Goal: Navigation & Orientation: Find specific page/section

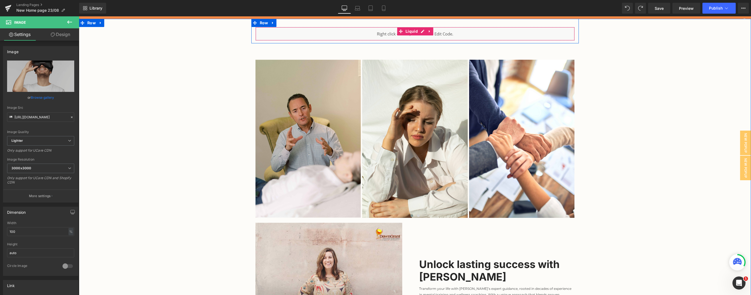
click at [471, 37] on div "Liquid" at bounding box center [414, 34] width 319 height 14
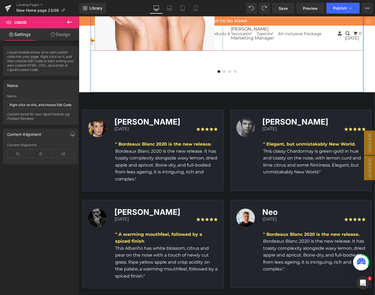
scroll to position [1526, 0]
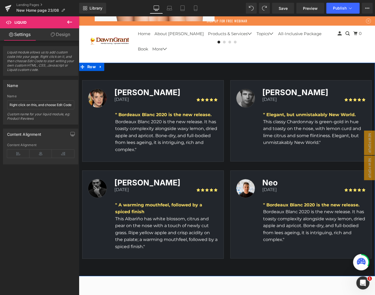
click at [258, 68] on div "Image [PERSON_NAME] Heading [DATE] Text Block Icon Icon Icon Icon Icon Icon Lis…" at bounding box center [227, 169] width 296 height 214
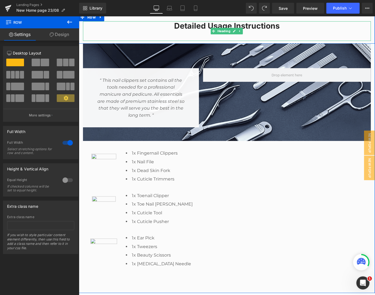
scroll to position [1846, 0]
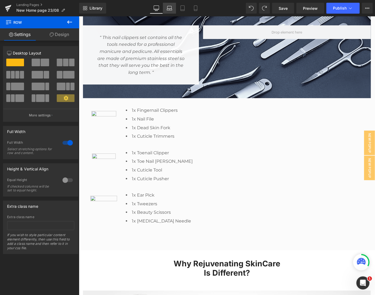
click at [172, 10] on icon at bounding box center [169, 10] width 5 height 2
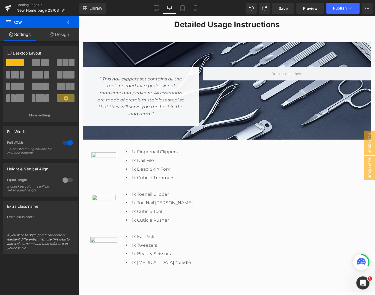
scroll to position [1857, 0]
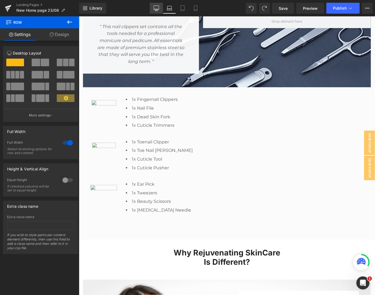
click at [159, 12] on link "Desktop" at bounding box center [156, 8] width 13 height 11
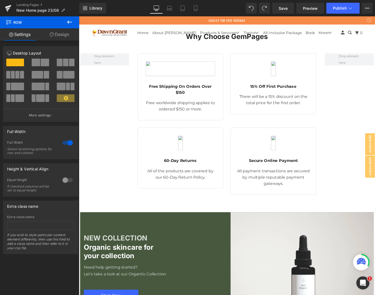
scroll to position [2401, 0]
